Goal: Task Accomplishment & Management: Manage account settings

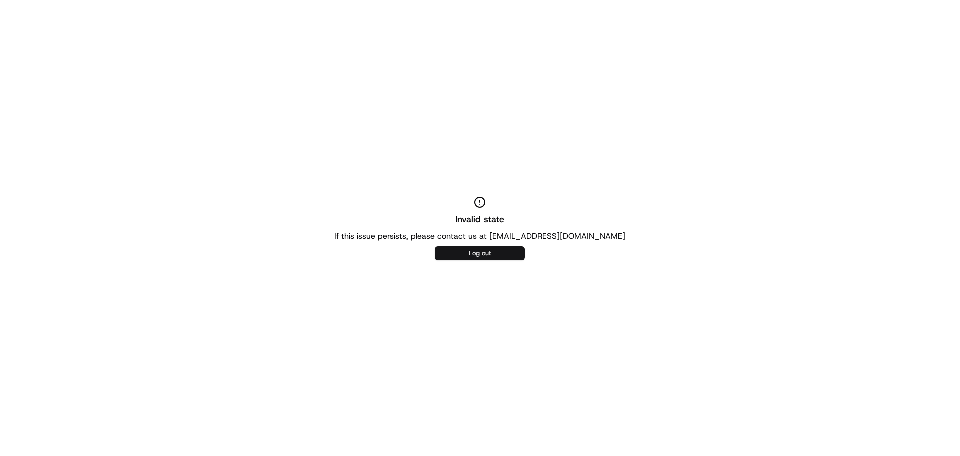
click at [461, 252] on button "Log out" at bounding box center [480, 253] width 90 height 14
